Goal: Task Accomplishment & Management: Use online tool/utility

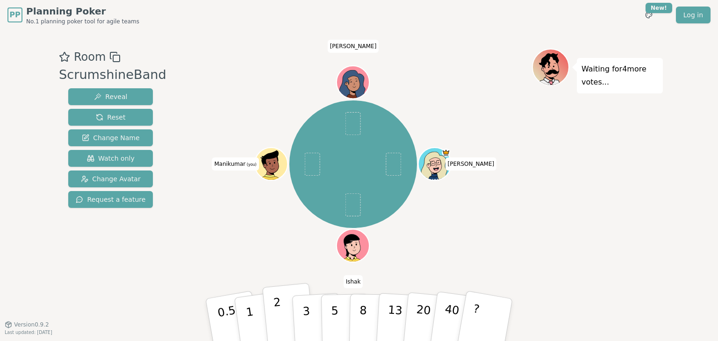
click at [277, 320] on p "2" at bounding box center [279, 321] width 12 height 51
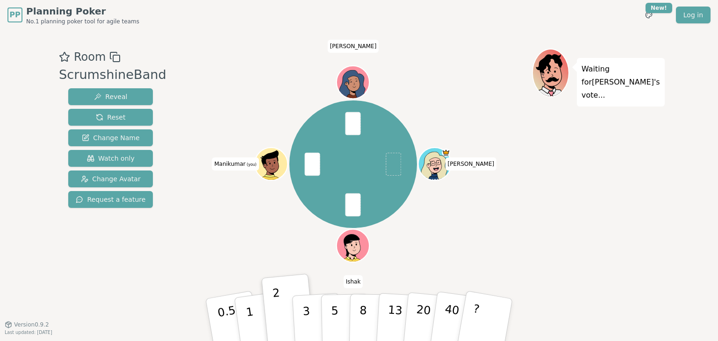
click at [612, 191] on div "Waiting for [PERSON_NAME] 's vote..." at bounding box center [597, 177] width 131 height 257
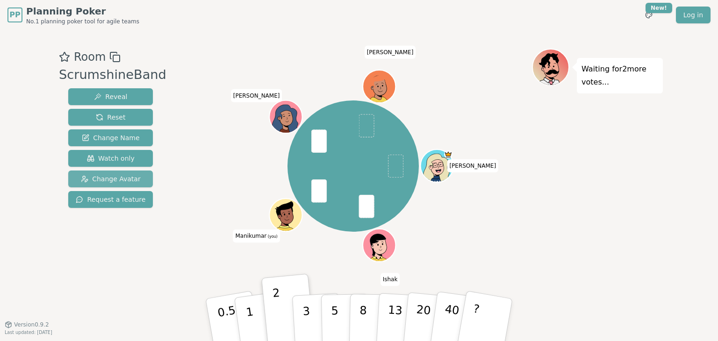
click at [122, 182] on span "Change Avatar" at bounding box center [111, 178] width 60 height 9
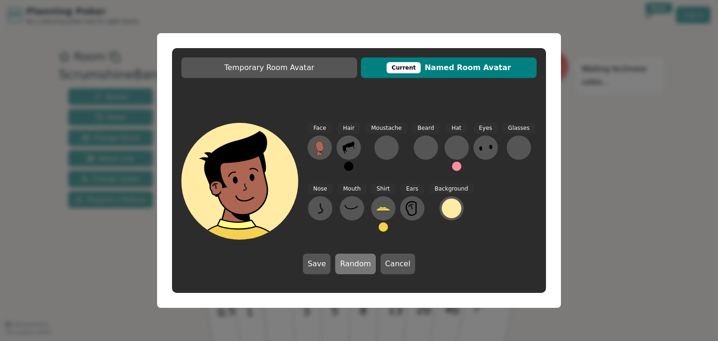
click at [345, 261] on button "Random" at bounding box center [355, 264] width 40 height 21
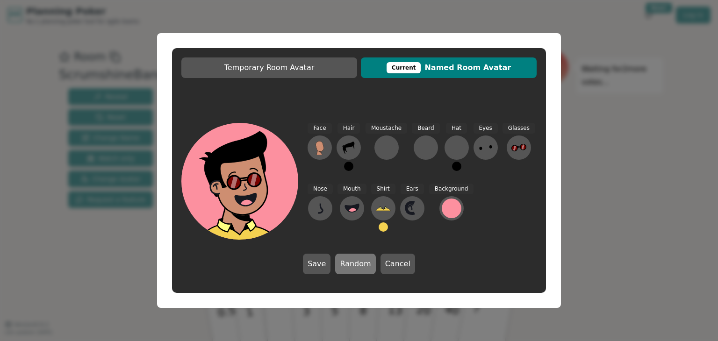
click at [345, 261] on button "Random" at bounding box center [355, 264] width 40 height 21
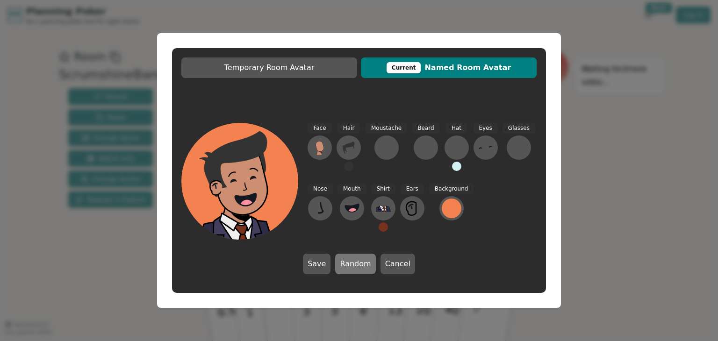
click at [345, 261] on button "Random" at bounding box center [355, 264] width 40 height 21
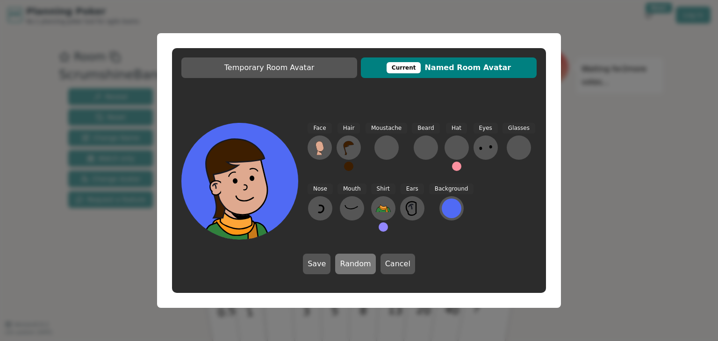
click at [345, 261] on button "Random" at bounding box center [355, 264] width 40 height 21
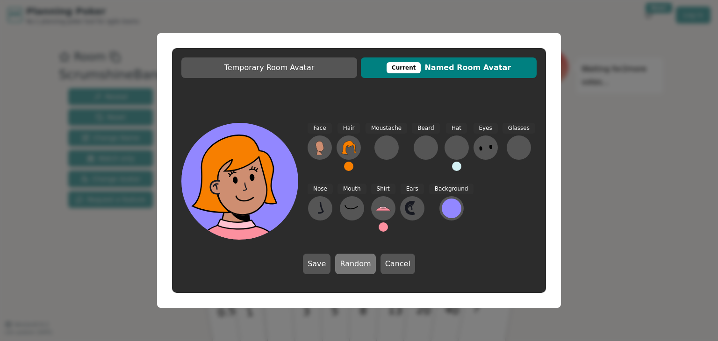
click at [345, 261] on button "Random" at bounding box center [355, 264] width 40 height 21
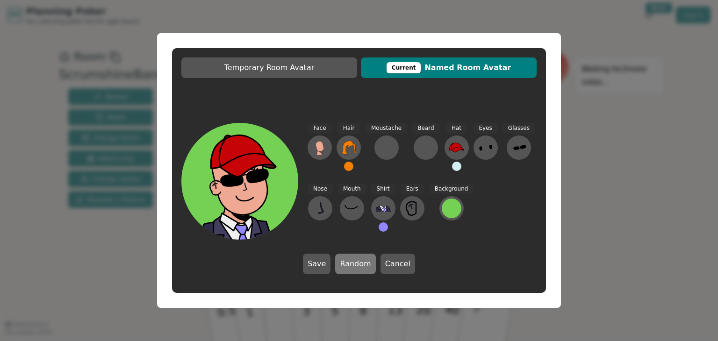
click at [345, 261] on button "Random" at bounding box center [355, 264] width 40 height 21
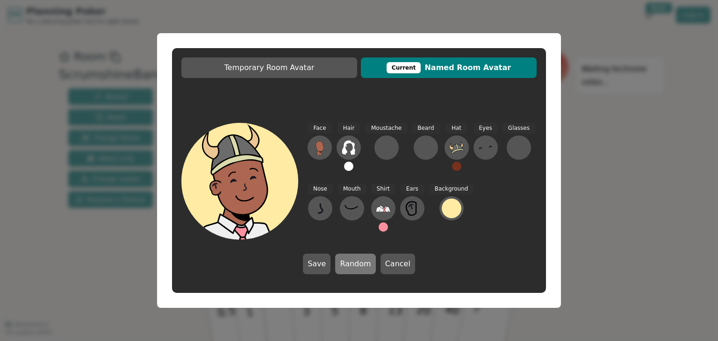
click at [345, 261] on button "Random" at bounding box center [355, 264] width 40 height 21
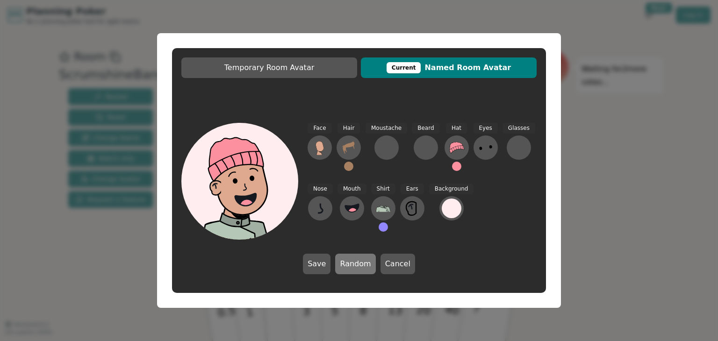
click at [345, 261] on button "Random" at bounding box center [355, 264] width 40 height 21
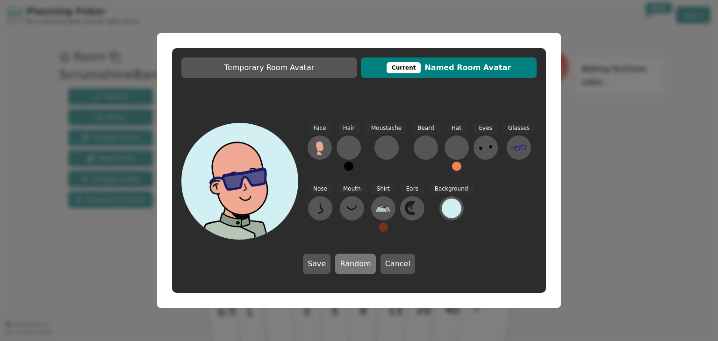
click at [345, 261] on button "Random" at bounding box center [355, 264] width 40 height 21
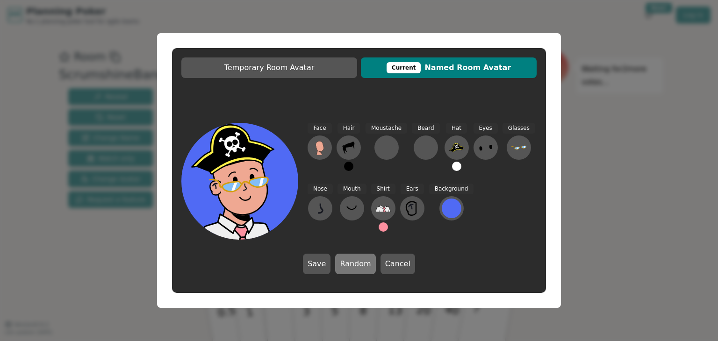
click at [345, 261] on button "Random" at bounding box center [355, 264] width 40 height 21
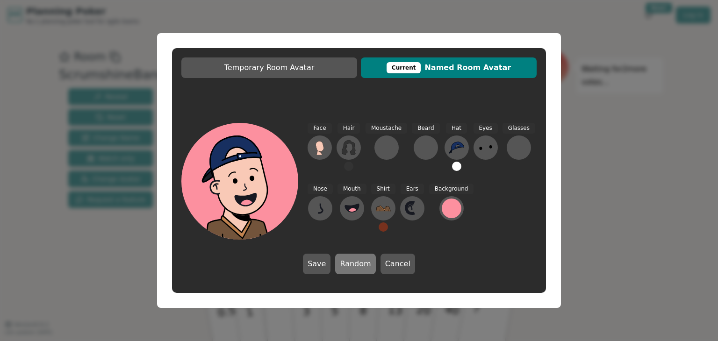
click at [345, 261] on button "Random" at bounding box center [355, 264] width 40 height 21
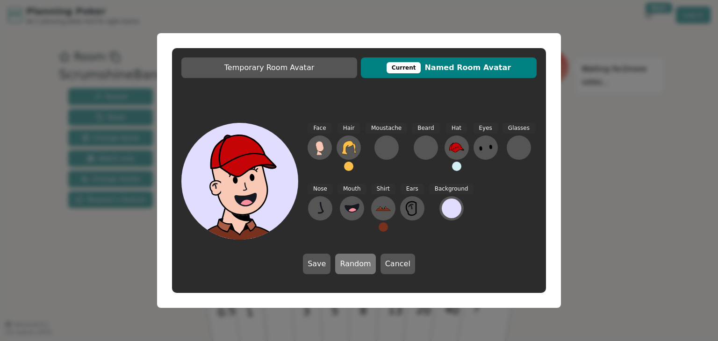
click at [345, 261] on button "Random" at bounding box center [355, 264] width 40 height 21
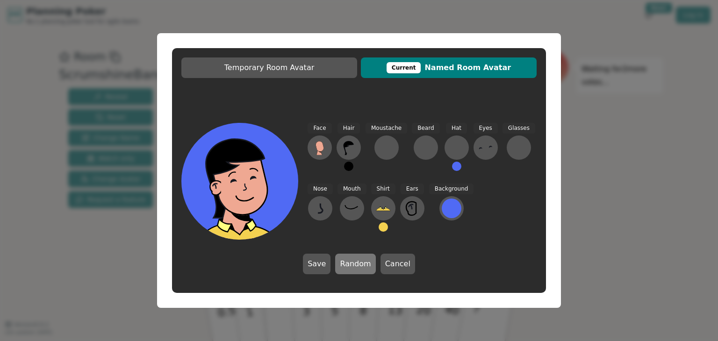
click at [345, 261] on button "Random" at bounding box center [355, 264] width 40 height 21
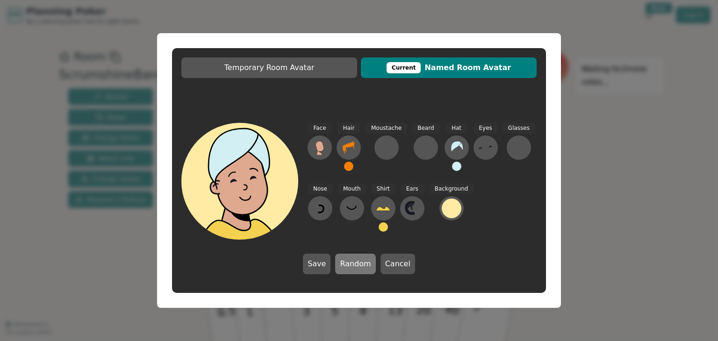
click at [345, 261] on button "Random" at bounding box center [355, 264] width 40 height 21
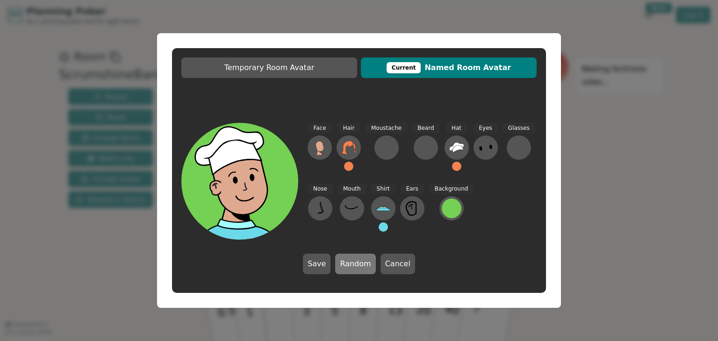
click at [345, 261] on button "Random" at bounding box center [355, 264] width 40 height 21
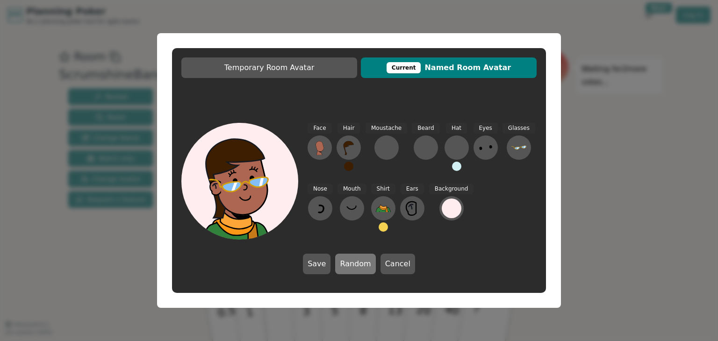
click at [345, 261] on button "Random" at bounding box center [355, 264] width 40 height 21
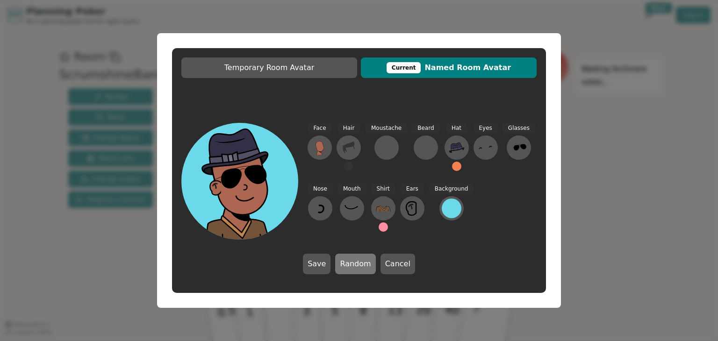
click at [345, 261] on button "Random" at bounding box center [355, 264] width 40 height 21
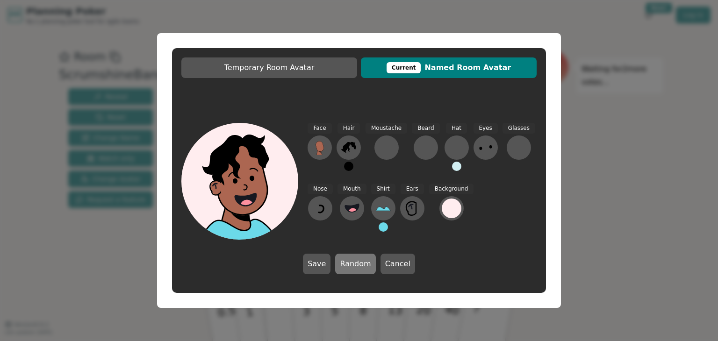
click at [345, 261] on button "Random" at bounding box center [355, 264] width 40 height 21
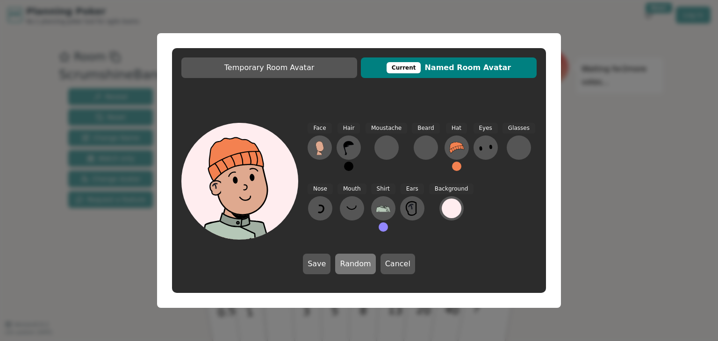
click at [345, 261] on button "Random" at bounding box center [355, 264] width 40 height 21
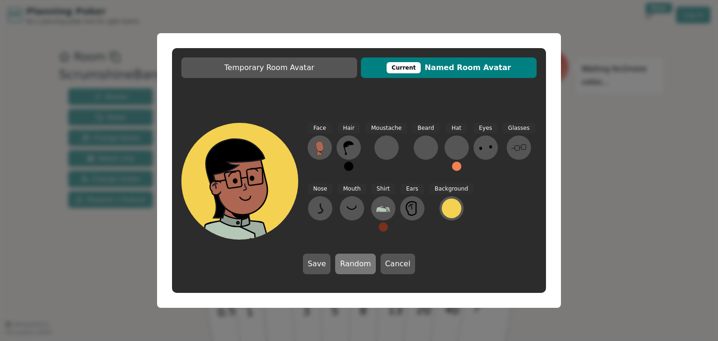
click at [345, 261] on button "Random" at bounding box center [355, 264] width 40 height 21
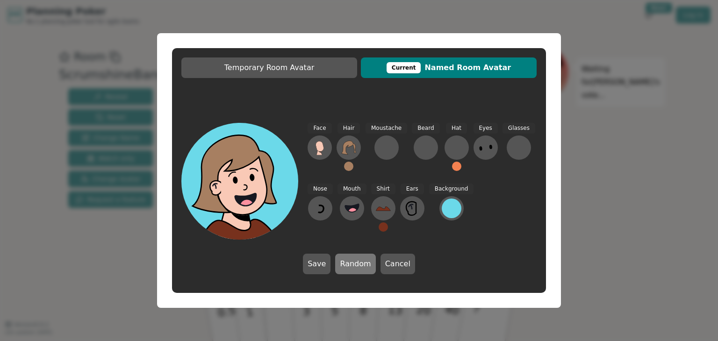
click at [345, 261] on button "Random" at bounding box center [355, 264] width 40 height 21
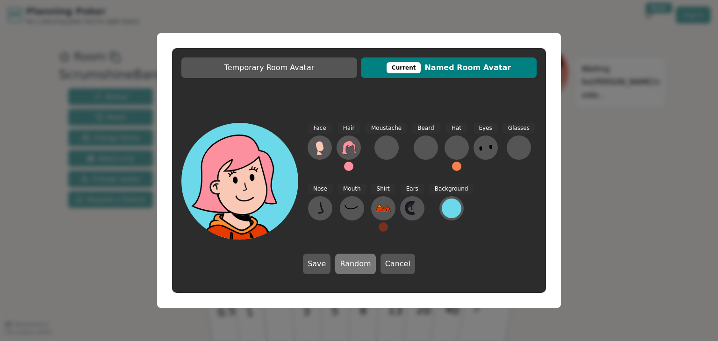
click at [345, 261] on button "Random" at bounding box center [355, 264] width 40 height 21
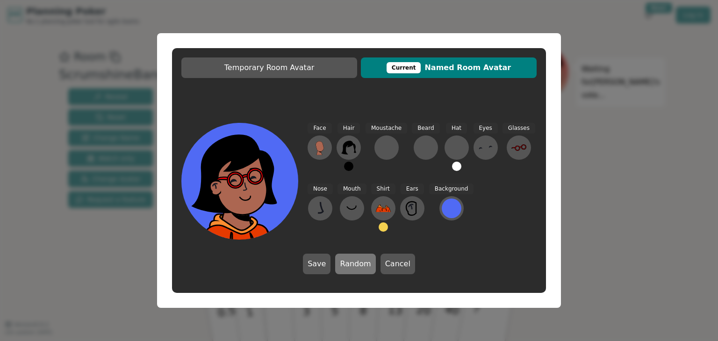
click at [345, 261] on button "Random" at bounding box center [355, 264] width 40 height 21
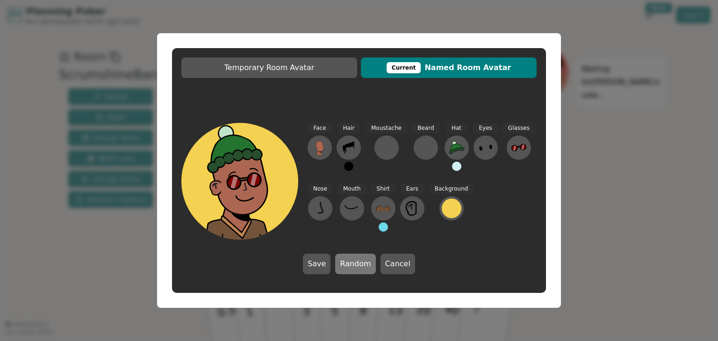
click at [345, 261] on button "Random" at bounding box center [355, 264] width 40 height 21
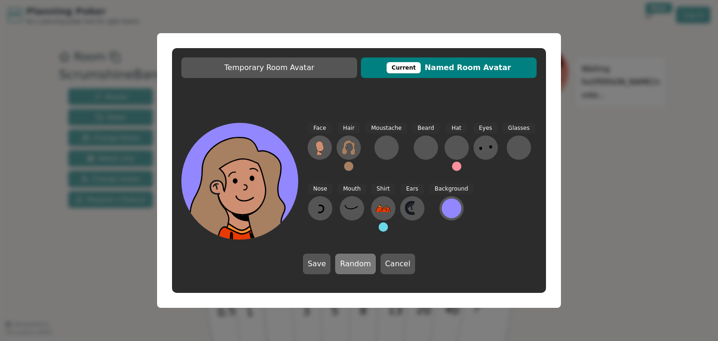
click at [345, 261] on button "Random" at bounding box center [355, 264] width 40 height 21
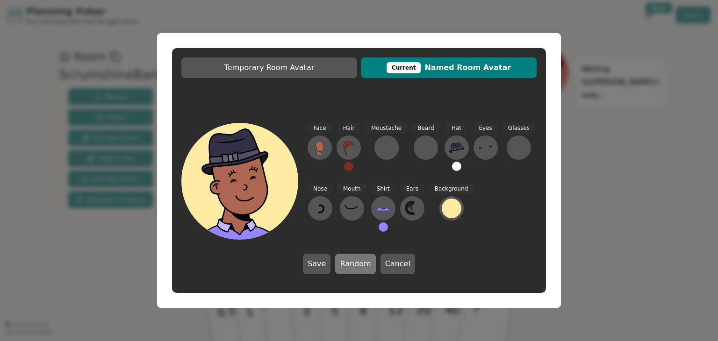
click at [345, 261] on button "Random" at bounding box center [355, 264] width 40 height 21
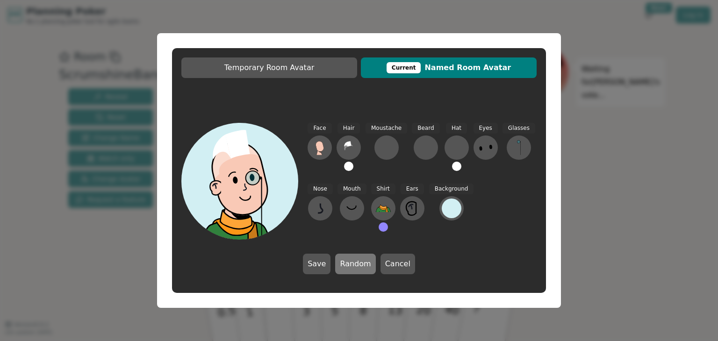
click at [345, 261] on button "Random" at bounding box center [355, 264] width 40 height 21
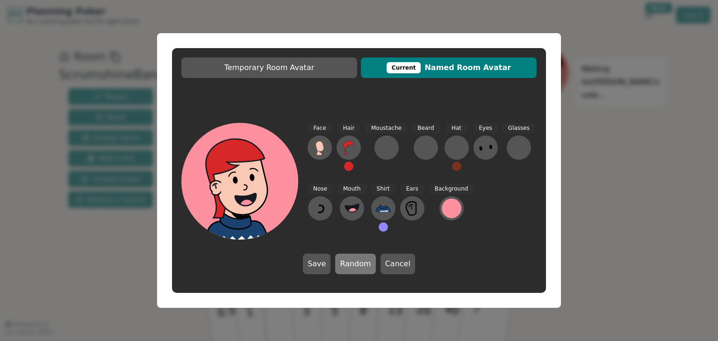
click at [345, 261] on button "Random" at bounding box center [355, 264] width 40 height 21
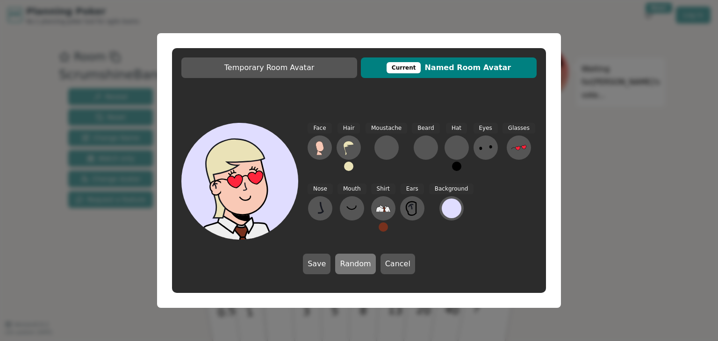
click at [345, 261] on button "Random" at bounding box center [355, 264] width 40 height 21
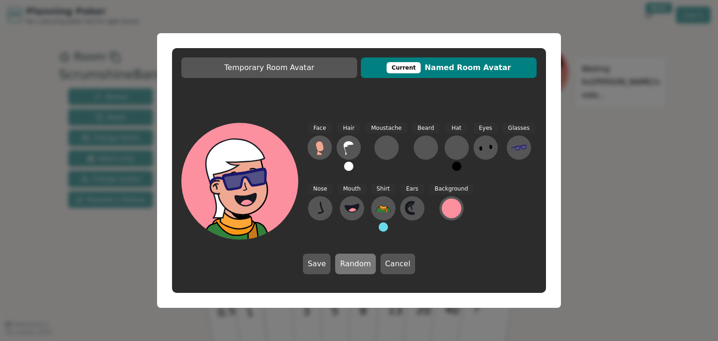
click at [345, 261] on button "Random" at bounding box center [355, 264] width 40 height 21
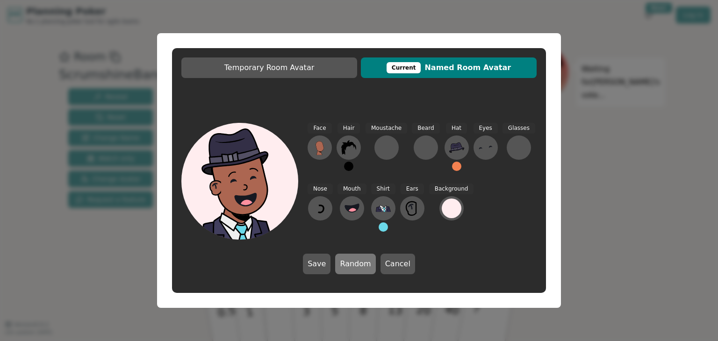
click at [345, 261] on button "Random" at bounding box center [355, 264] width 40 height 21
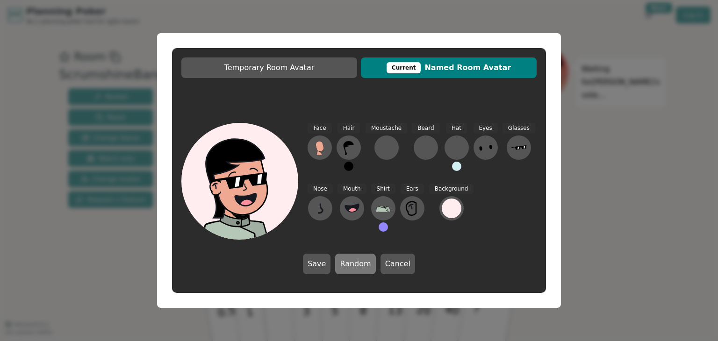
click at [345, 261] on button "Random" at bounding box center [355, 264] width 40 height 21
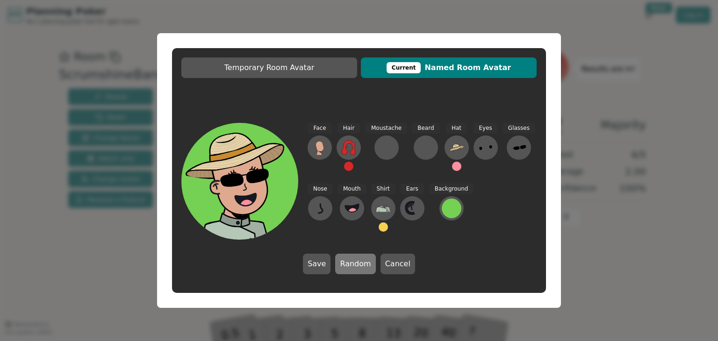
click at [345, 261] on button "Random" at bounding box center [355, 264] width 40 height 21
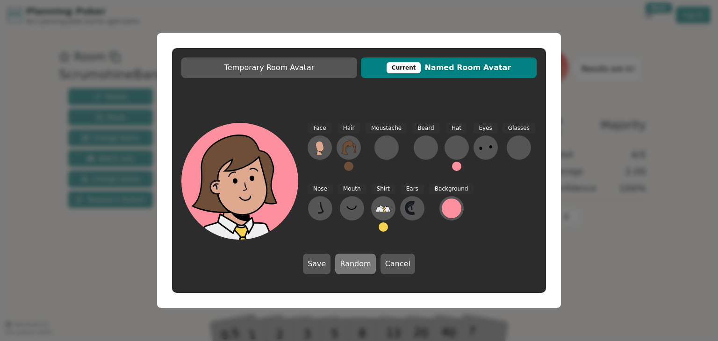
click at [345, 261] on button "Random" at bounding box center [355, 264] width 40 height 21
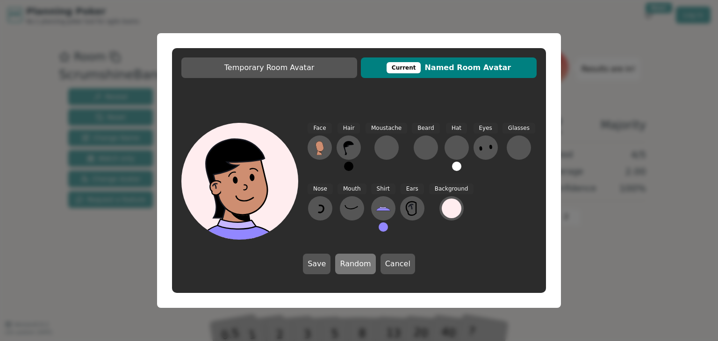
click at [345, 261] on button "Random" at bounding box center [355, 264] width 40 height 21
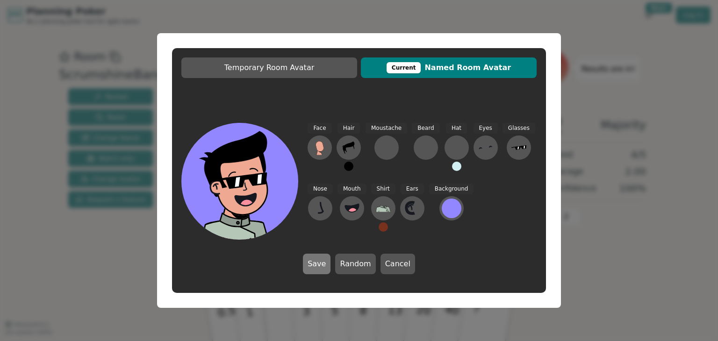
click at [320, 260] on button "Save" at bounding box center [317, 264] width 28 height 21
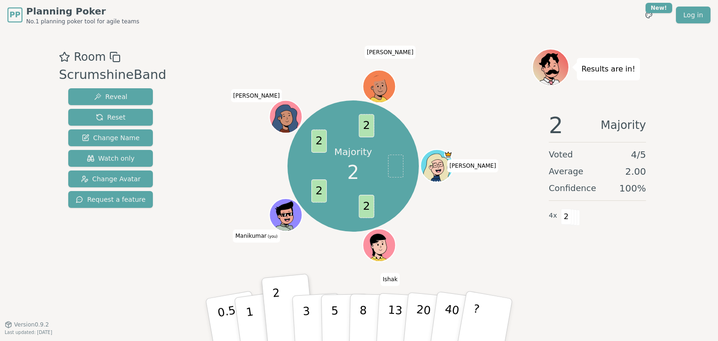
click at [504, 249] on div "Majority 2 2 2 2 2 [PERSON_NAME] [PERSON_NAME] (you) [PERSON_NAME] [PERSON_NAME]" at bounding box center [352, 165] width 357 height 201
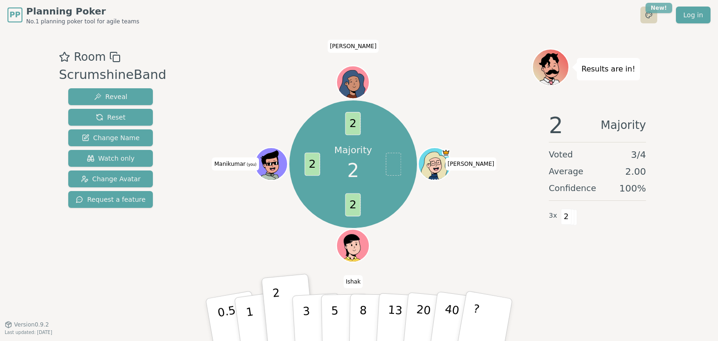
click at [650, 8] on html "PP Planning Poker No.1 planning poker tool for agile teams Toggle theme New! Lo…" at bounding box center [359, 170] width 718 height 341
click at [551, 14] on html "PP Planning Poker No.1 planning poker tool for agile teams Toggle theme New! Lo…" at bounding box center [359, 170] width 718 height 341
